Goal: Task Accomplishment & Management: Check status

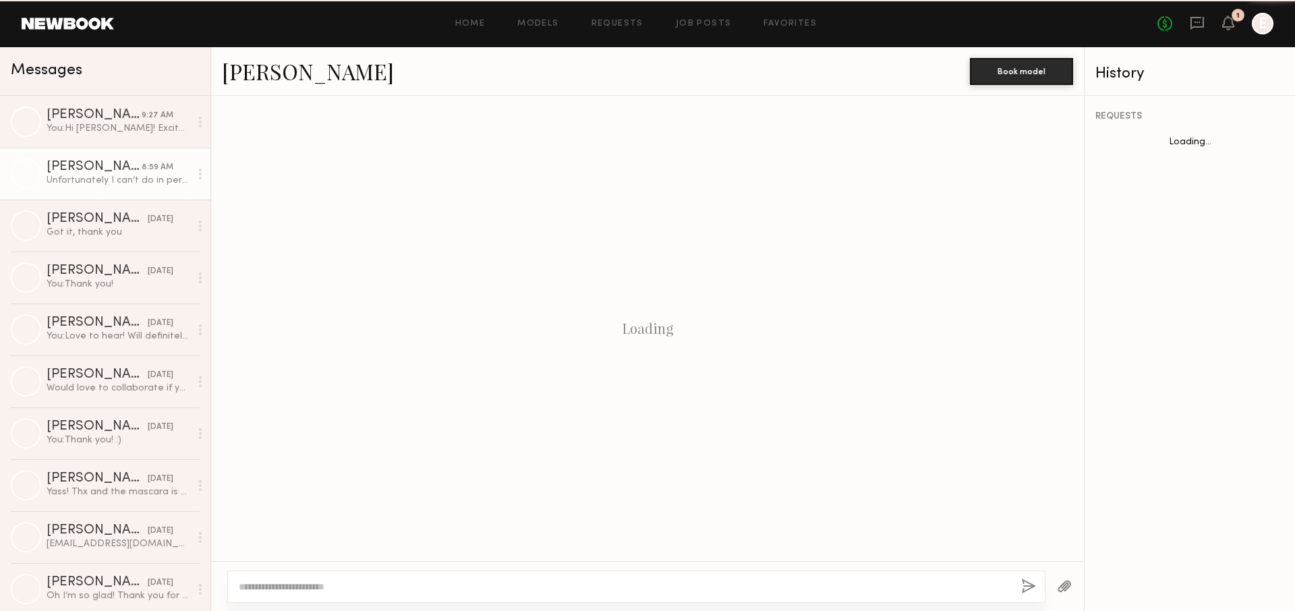
scroll to position [430, 0]
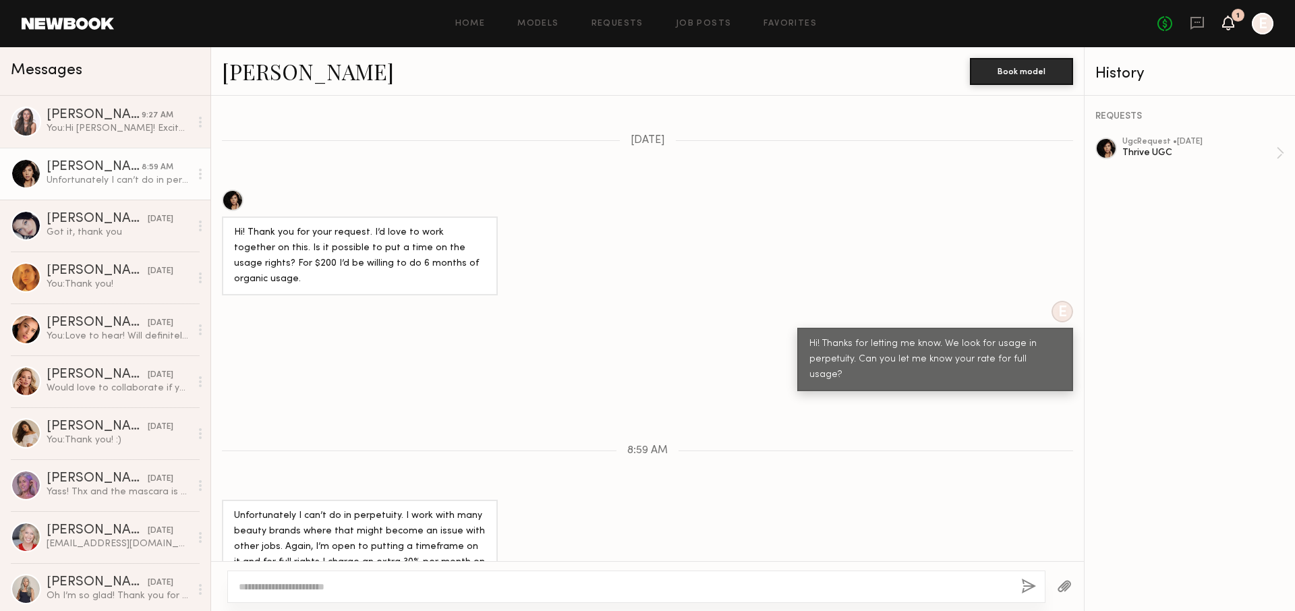
click at [1223, 28] on icon at bounding box center [1228, 23] width 12 height 15
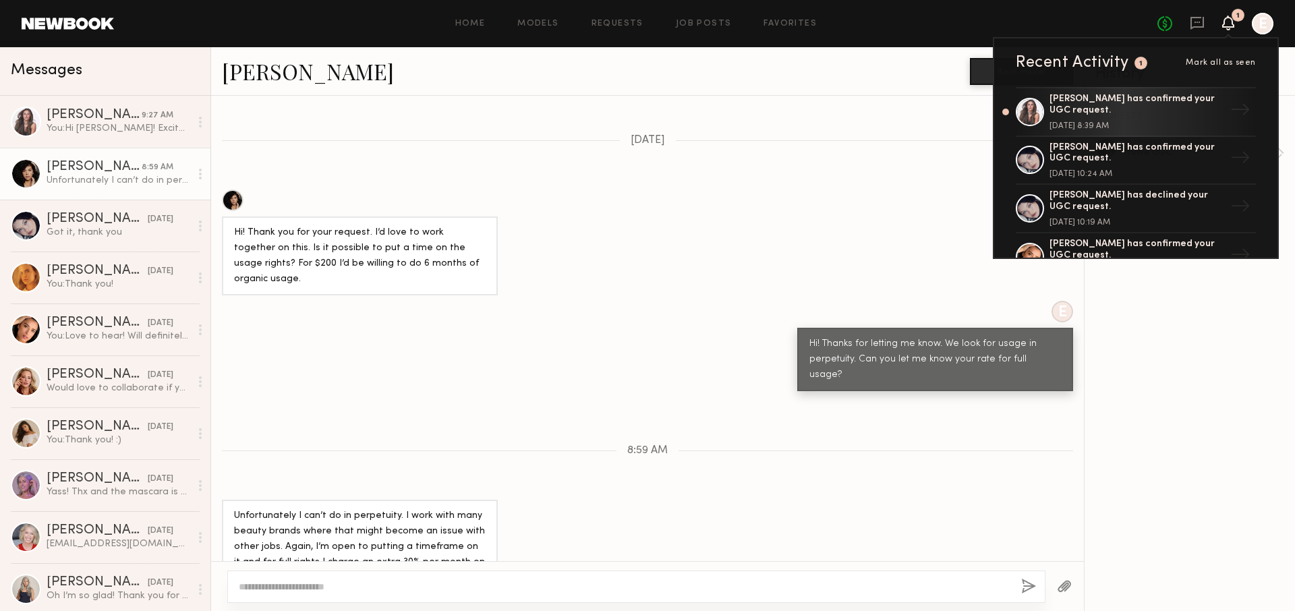
click at [1222, 26] on icon at bounding box center [1228, 23] width 12 height 15
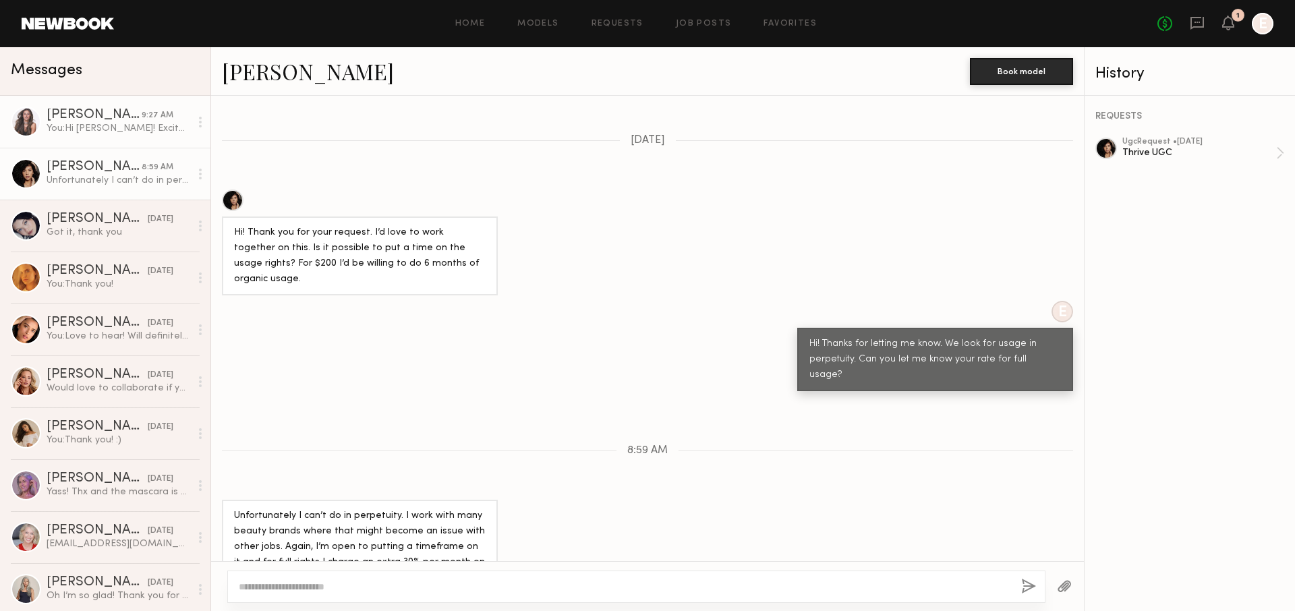
click at [99, 134] on div "You: Hi Lindsay! Excited for this project :) Can you please send over your emai…" at bounding box center [119, 128] width 144 height 13
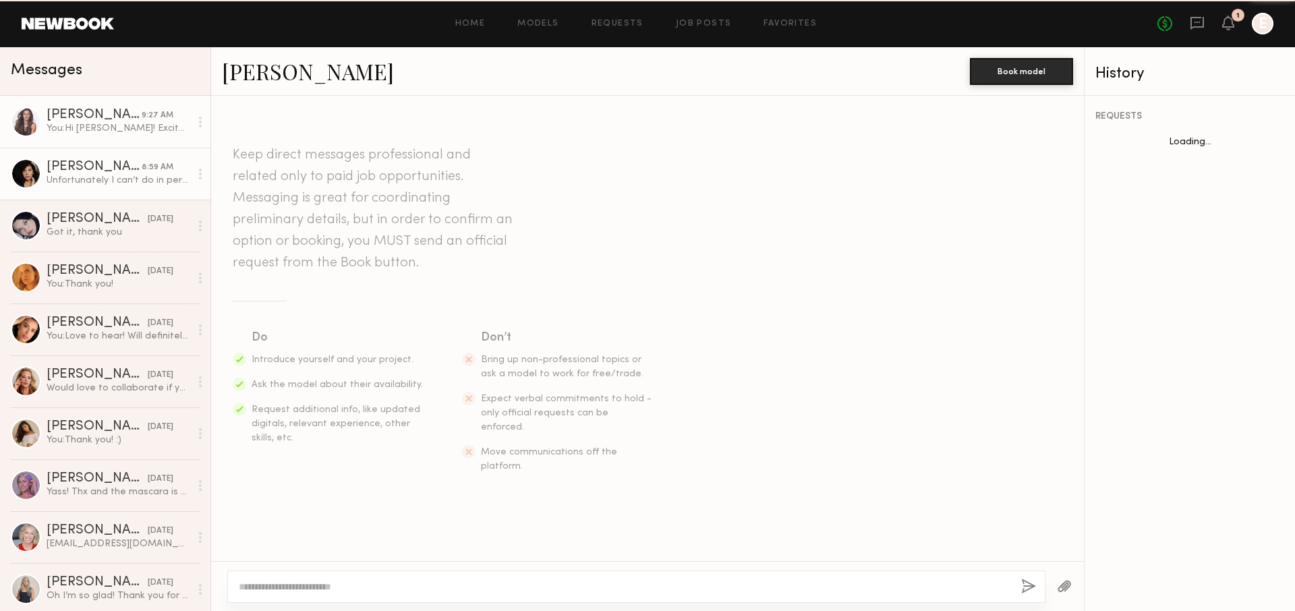
scroll to position [232, 0]
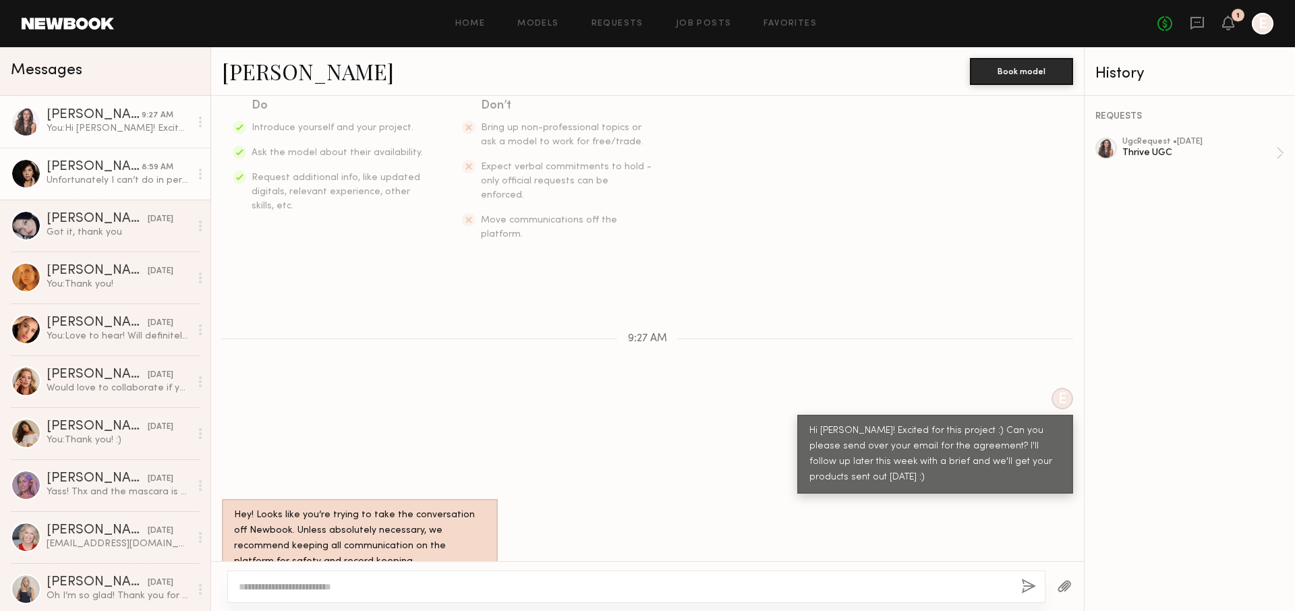
click at [106, 172] on div "Tracy D." at bounding box center [94, 167] width 95 height 13
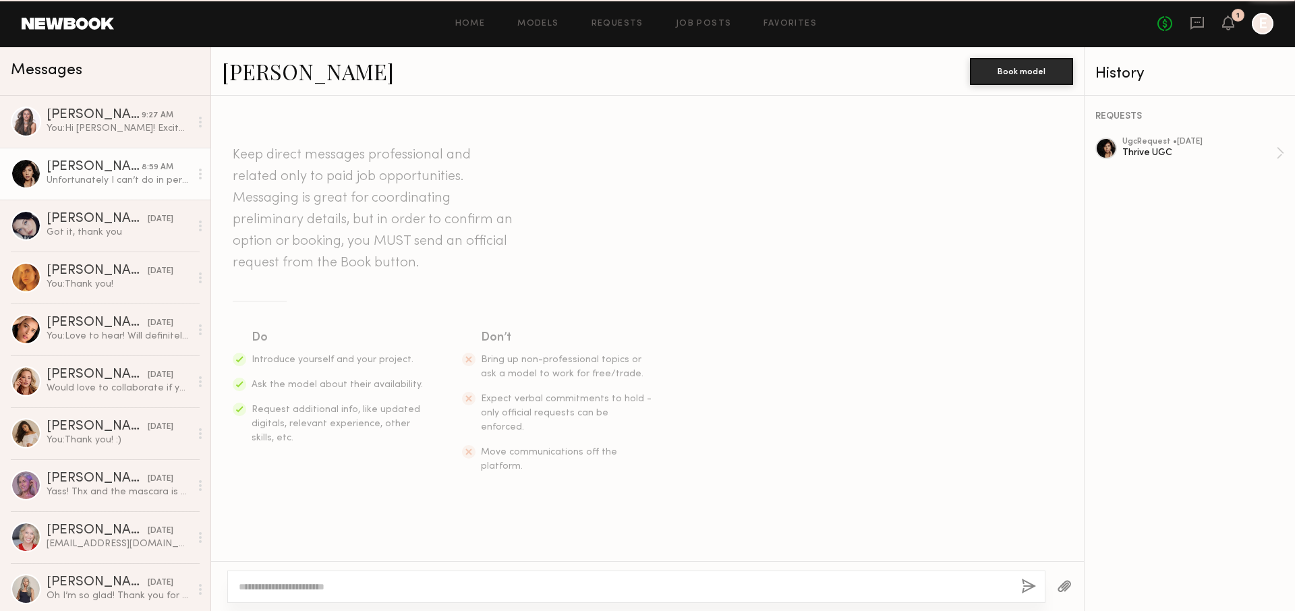
scroll to position [430, 0]
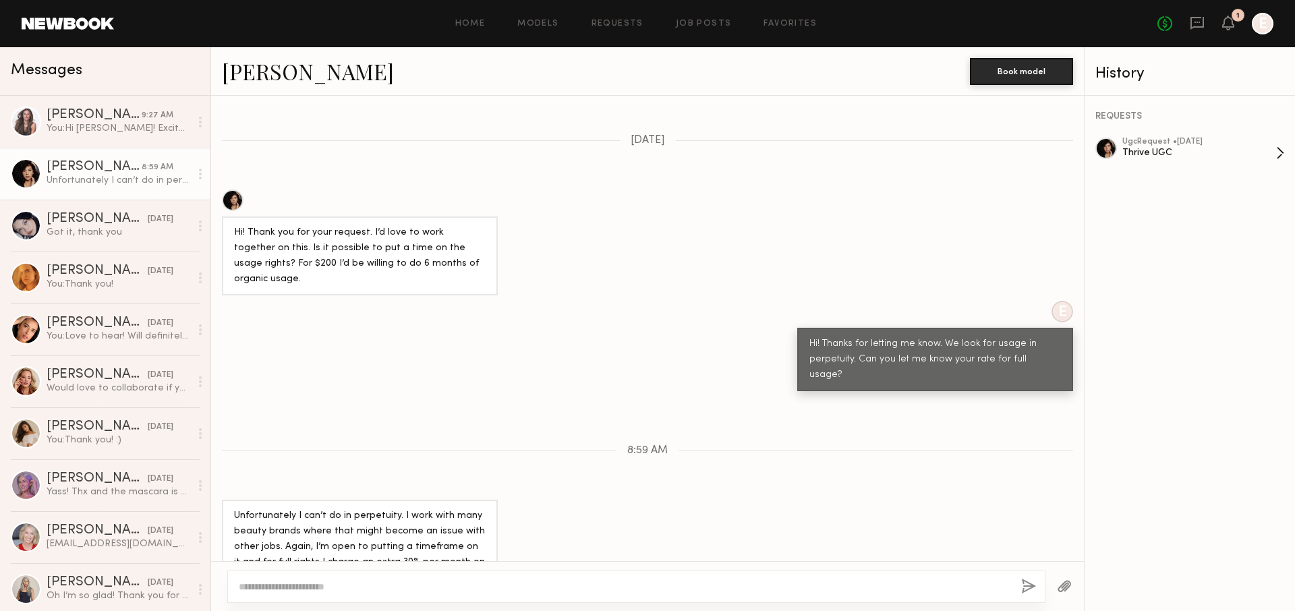
click at [1173, 140] on div "ugc Request • 08/19/2025" at bounding box center [1199, 142] width 154 height 9
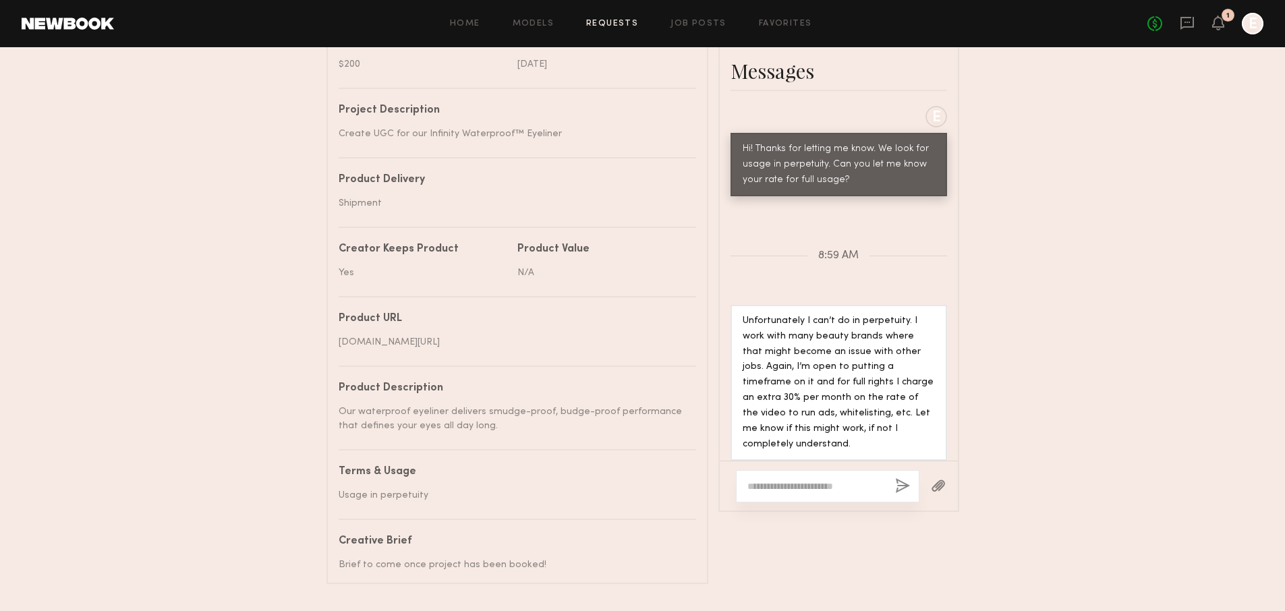
scroll to position [613, 0]
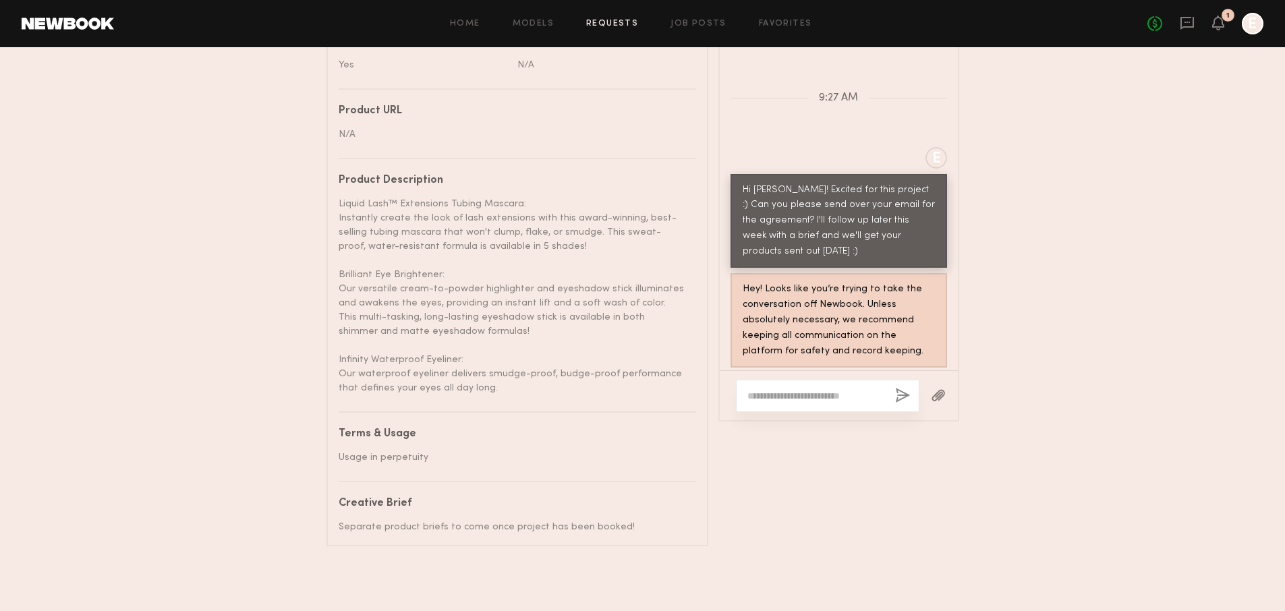
scroll to position [608, 0]
